Goal: Task Accomplishment & Management: Manage account settings

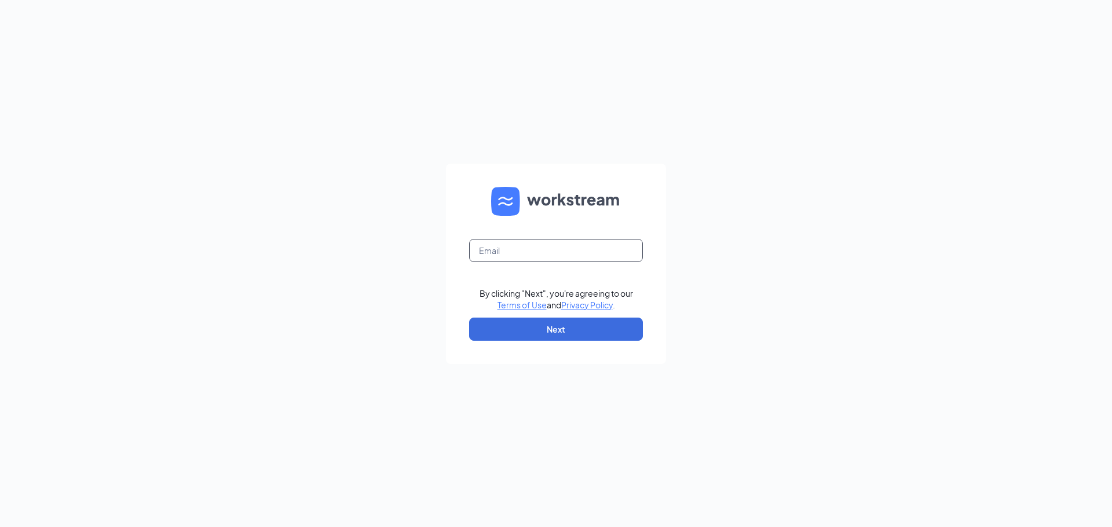
click at [523, 253] on input "text" at bounding box center [556, 250] width 174 height 23
type input "[PERSON_NAME][EMAIL_ADDRESS][DOMAIN_NAME]"
click at [544, 340] on button "Next" at bounding box center [556, 329] width 174 height 23
click at [541, 334] on button "button" at bounding box center [556, 329] width 174 height 23
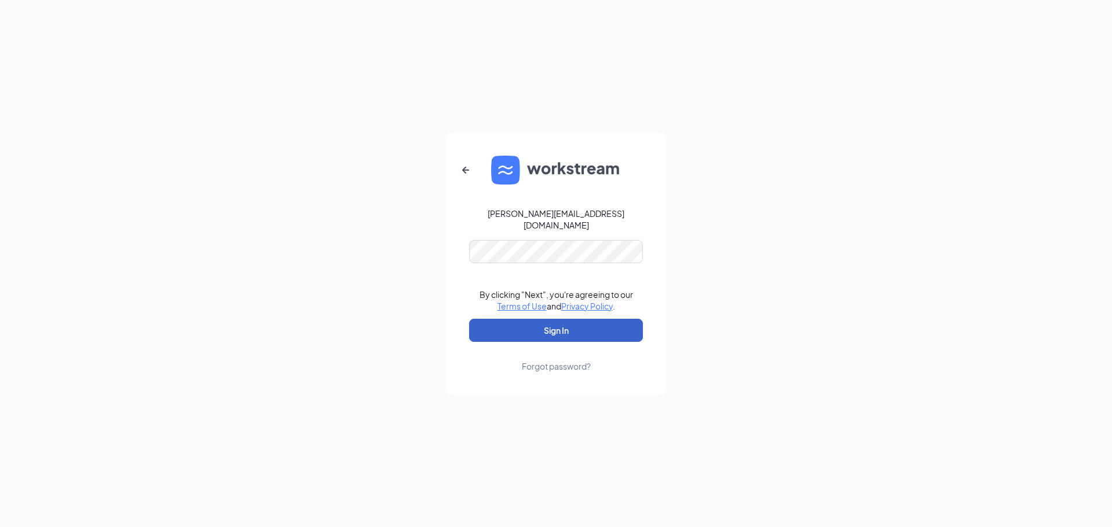
click at [529, 325] on button "Sign In" at bounding box center [556, 330] width 174 height 23
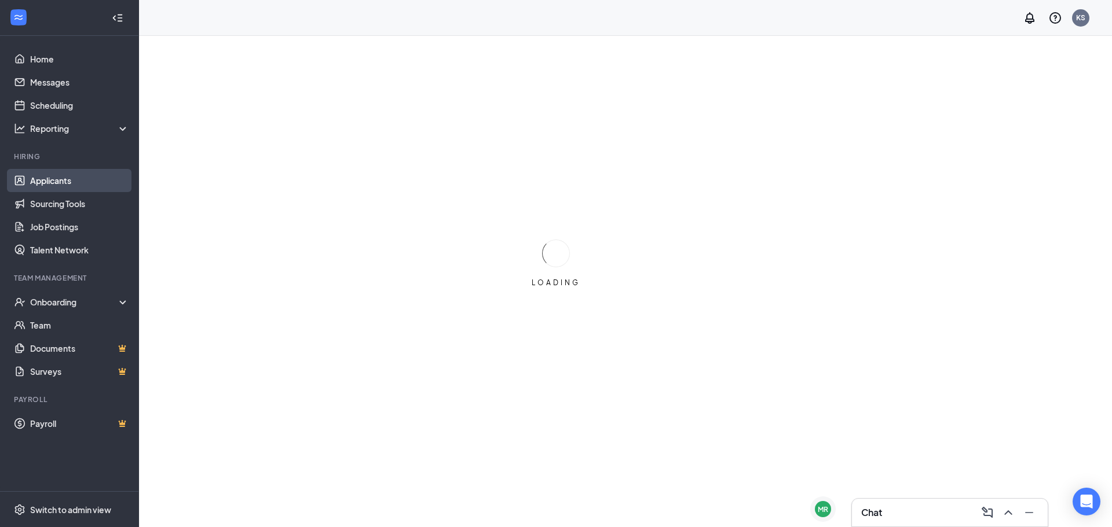
click at [90, 178] on link "Applicants" at bounding box center [79, 180] width 99 height 23
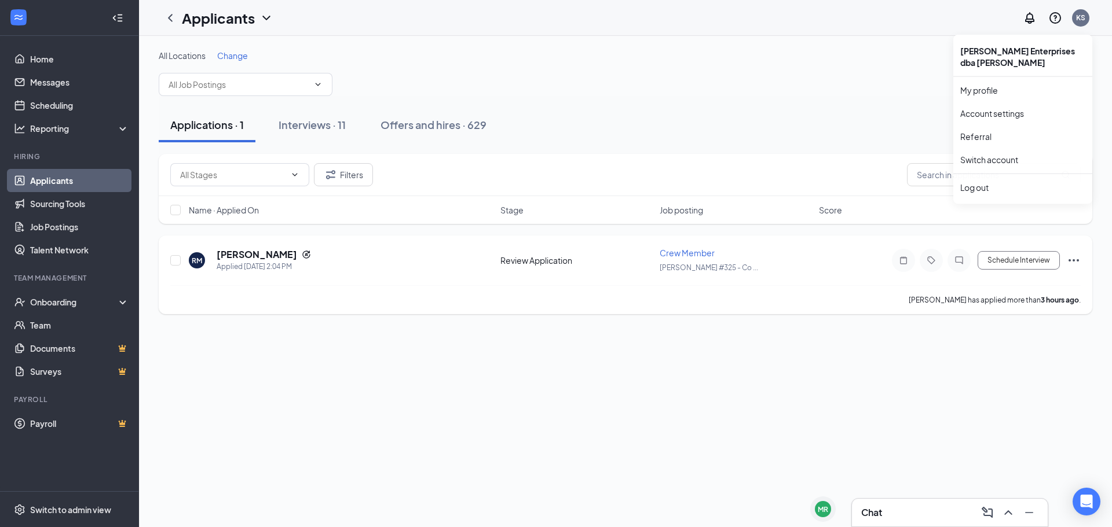
click at [484, 254] on div "RM Ryan Moore Applied Today 2:04 PM" at bounding box center [341, 260] width 305 height 24
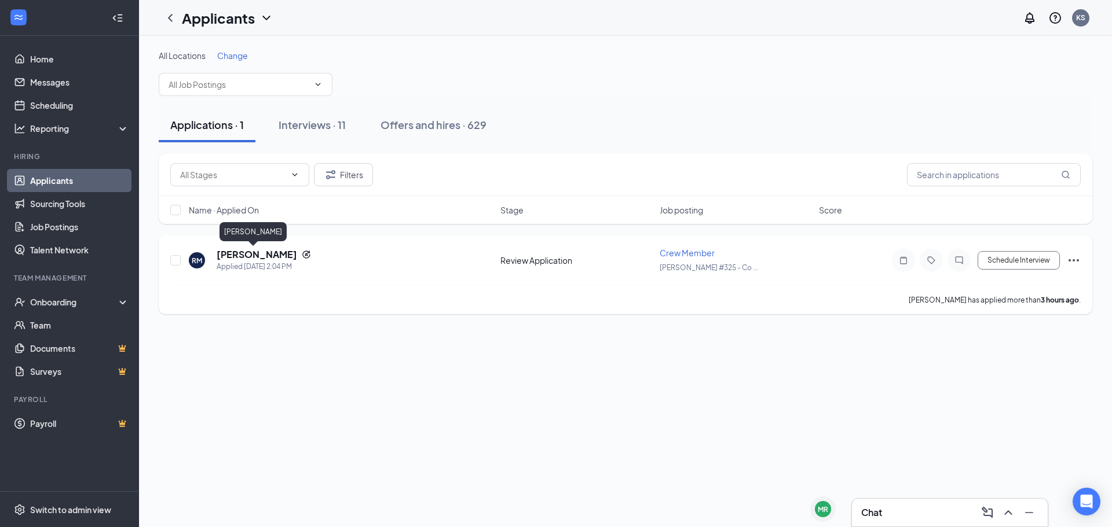
click at [262, 256] on h5 "Ryan Moore" at bounding box center [257, 254] width 80 height 13
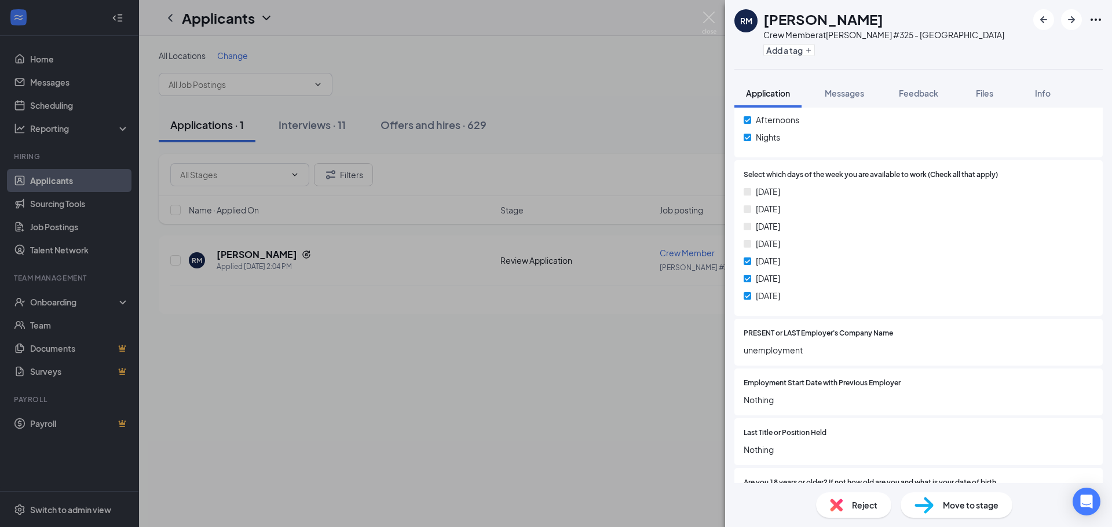
scroll to position [556, 0]
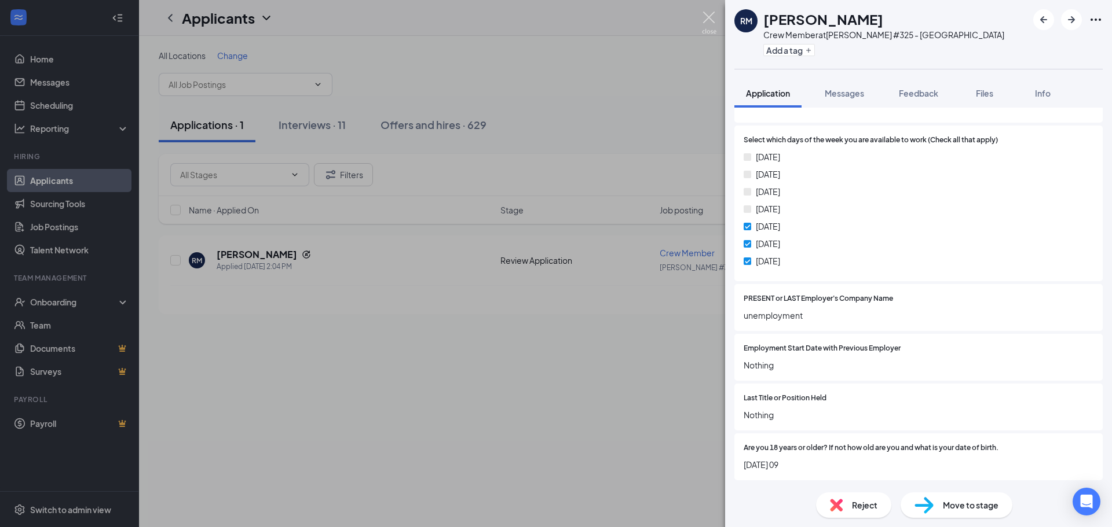
click at [707, 19] on img at bounding box center [709, 23] width 14 height 23
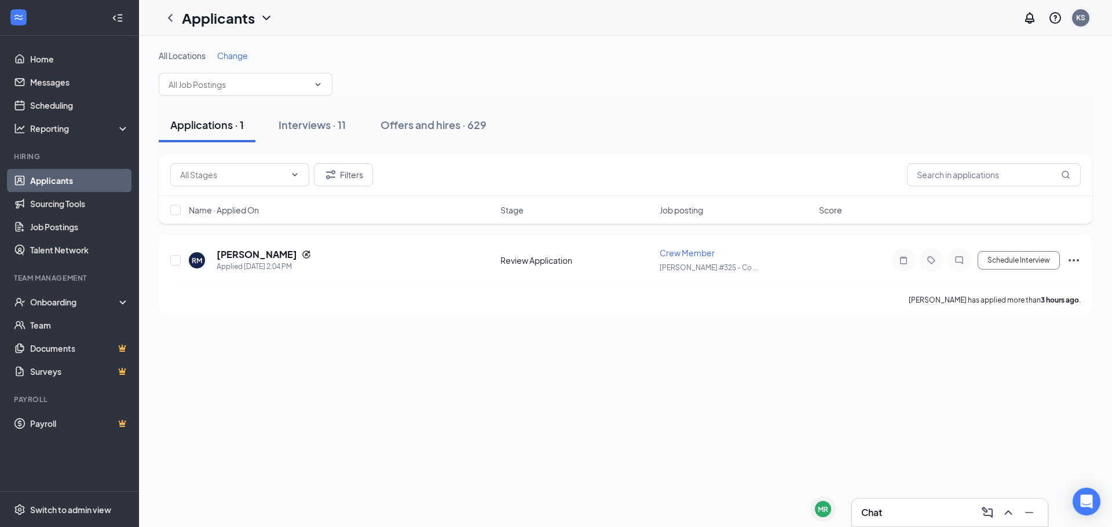
click at [1079, 20] on div "KS" at bounding box center [1080, 18] width 9 height 10
click at [986, 188] on div "Log out" at bounding box center [1022, 189] width 125 height 12
